Goal: Task Accomplishment & Management: Manage account settings

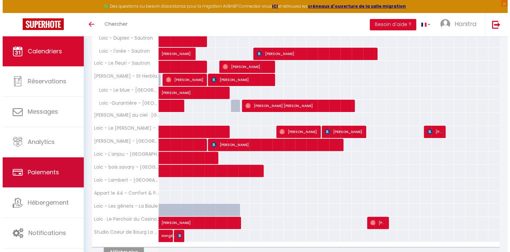
scroll to position [169, 0]
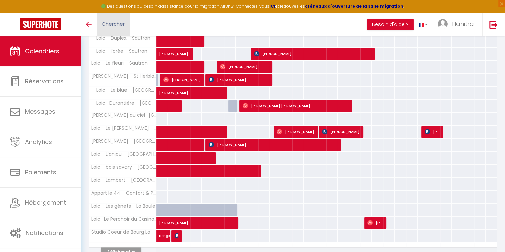
click at [114, 29] on link "Chercher" at bounding box center [113, 24] width 33 height 23
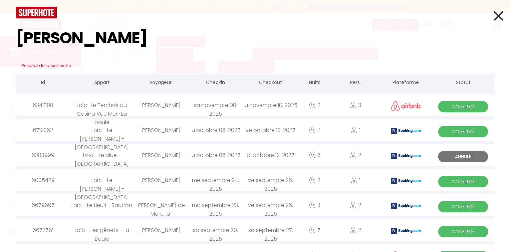
type input "[PERSON_NAME]"
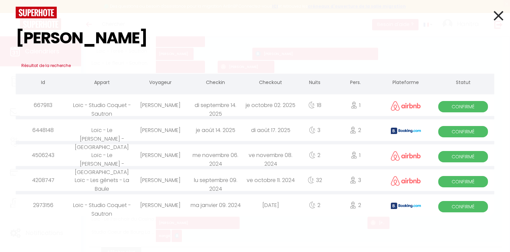
click at [180, 134] on div "[PERSON_NAME]" at bounding box center [160, 130] width 55 height 22
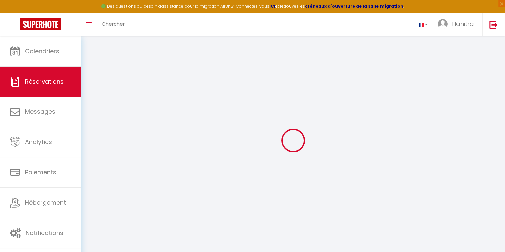
select select
checkbox input "false"
type textarea "** THIS RESERVATION HAS BEEN PRE-PAID ** Reservation has a cancellation grace p…"
type input "30"
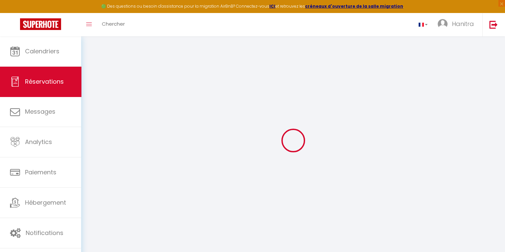
type input "6.95"
select select
checkbox input "false"
select select
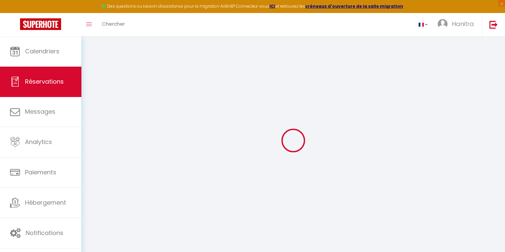
select select
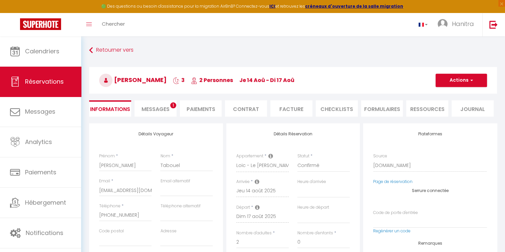
click at [166, 114] on li "Messages 1" at bounding box center [155, 108] width 42 height 16
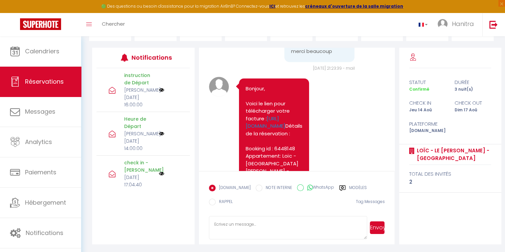
scroll to position [3075, 0]
drag, startPoint x: 288, startPoint y: 127, endPoint x: 306, endPoint y: 132, distance: 18.7
click at [306, 56] on pre "[PERSON_NAME][EMAIL_ADDRESS][DOMAIN_NAME] merci beaucoup" at bounding box center [319, 41] width 57 height 30
copy pre "[PERSON_NAME][EMAIL_ADDRESS][DOMAIN_NAME]"
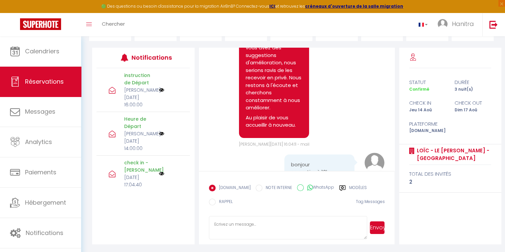
scroll to position [0, 0]
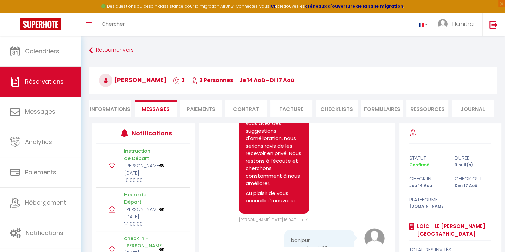
click at [288, 108] on li "Facture" at bounding box center [291, 108] width 42 height 16
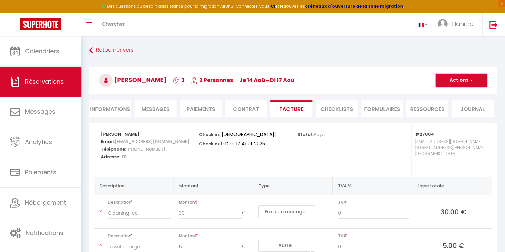
click at [441, 78] on button "Actions" at bounding box center [460, 80] width 51 height 13
click at [453, 113] on link "Envoyer la facture" at bounding box center [456, 112] width 56 height 9
type input "[EMAIL_ADDRESS][DOMAIN_NAME]"
select select "fr"
type input "Votre facture 6448148 - Loïc - [GEOGRAPHIC_DATA][PERSON_NAME] - [GEOGRAPHIC_DAT…"
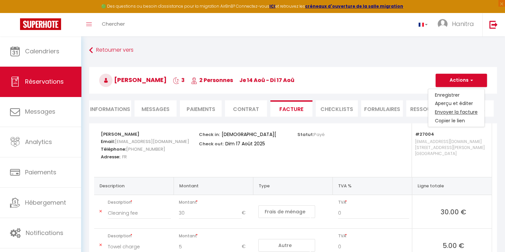
type textarea "Bonjour, Voici le lien pour télécharger votre facture : [URL][DOMAIN_NAME] Déta…"
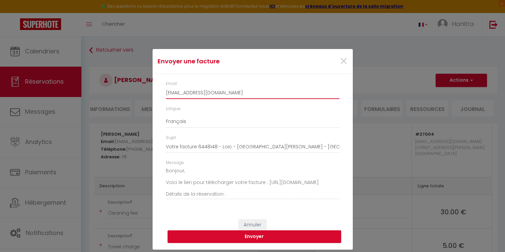
click at [236, 94] on input "[EMAIL_ADDRESS][DOMAIN_NAME]" at bounding box center [252, 93] width 173 height 12
paste input "[EMAIL_ADDRESS][DOMAIN_NAME]"
type input "[PERSON_NAME][EMAIL_ADDRESS][DOMAIN_NAME]"
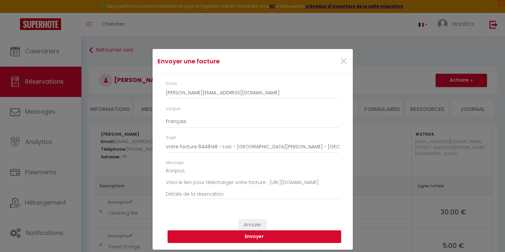
click at [246, 238] on button "Envoyer" at bounding box center [253, 236] width 173 height 13
